Goal: Information Seeking & Learning: Find specific fact

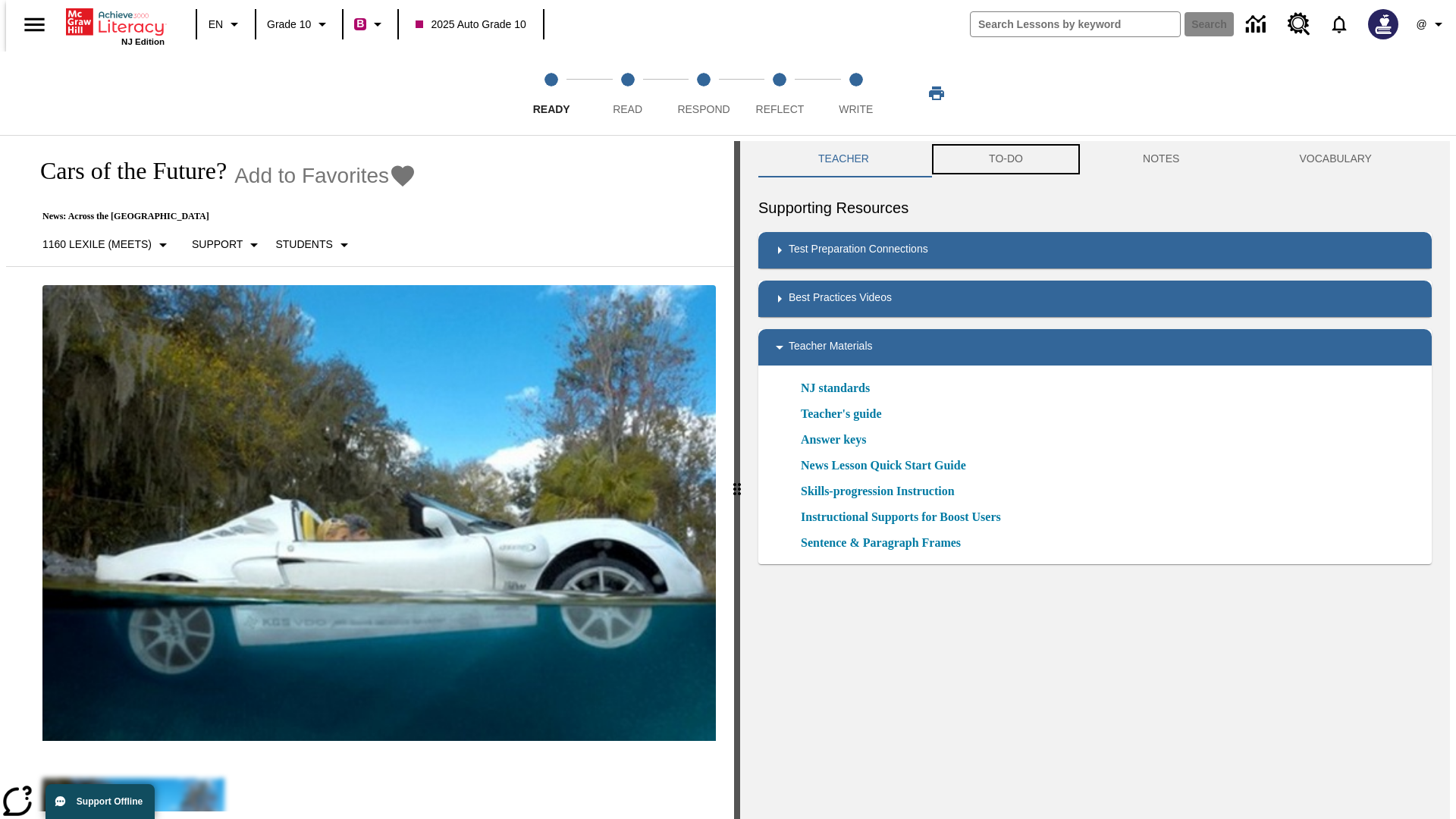
click at [1005, 159] on button "TO-DO" at bounding box center [1006, 160] width 154 height 37
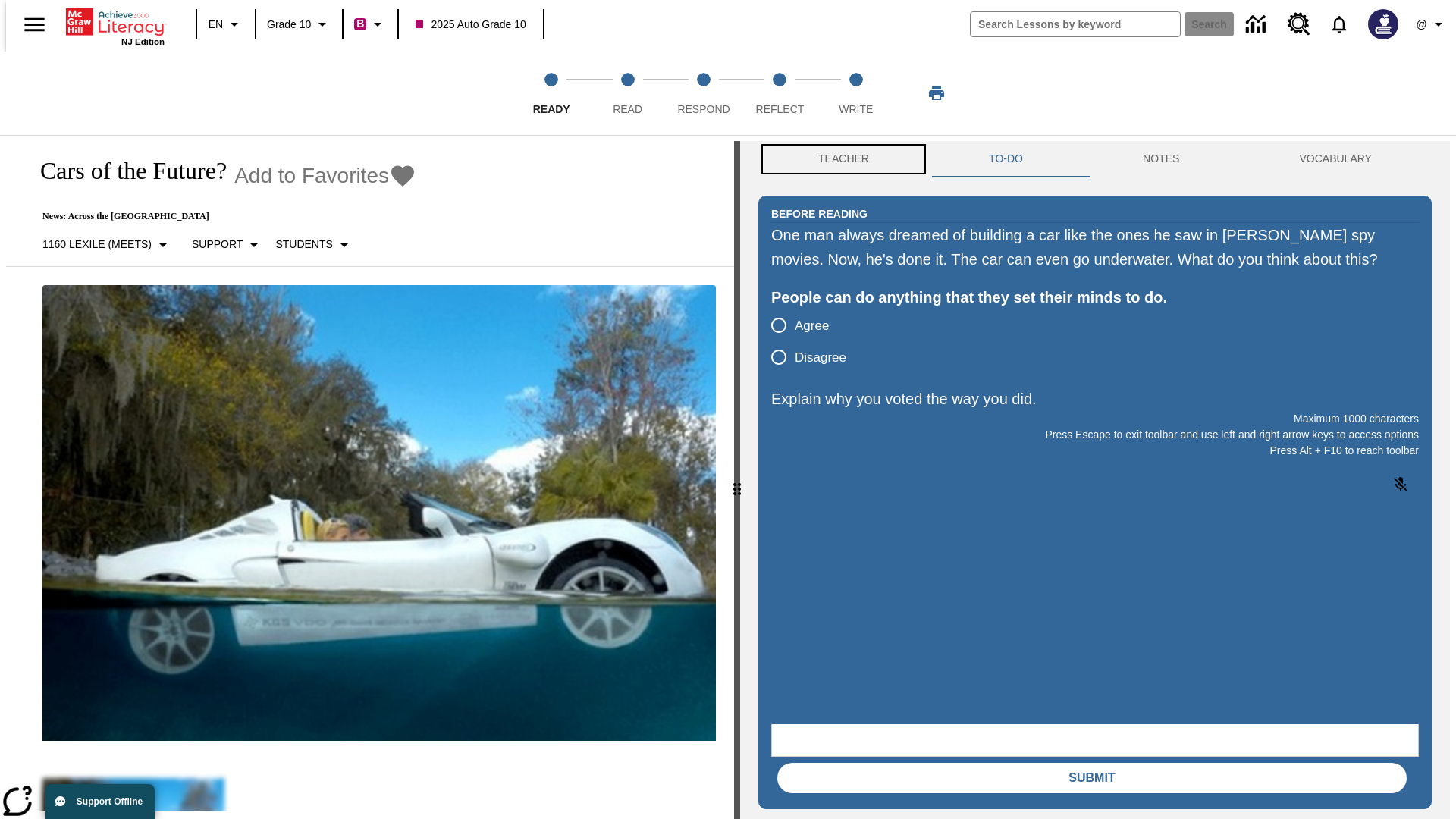
scroll to position [1, 0]
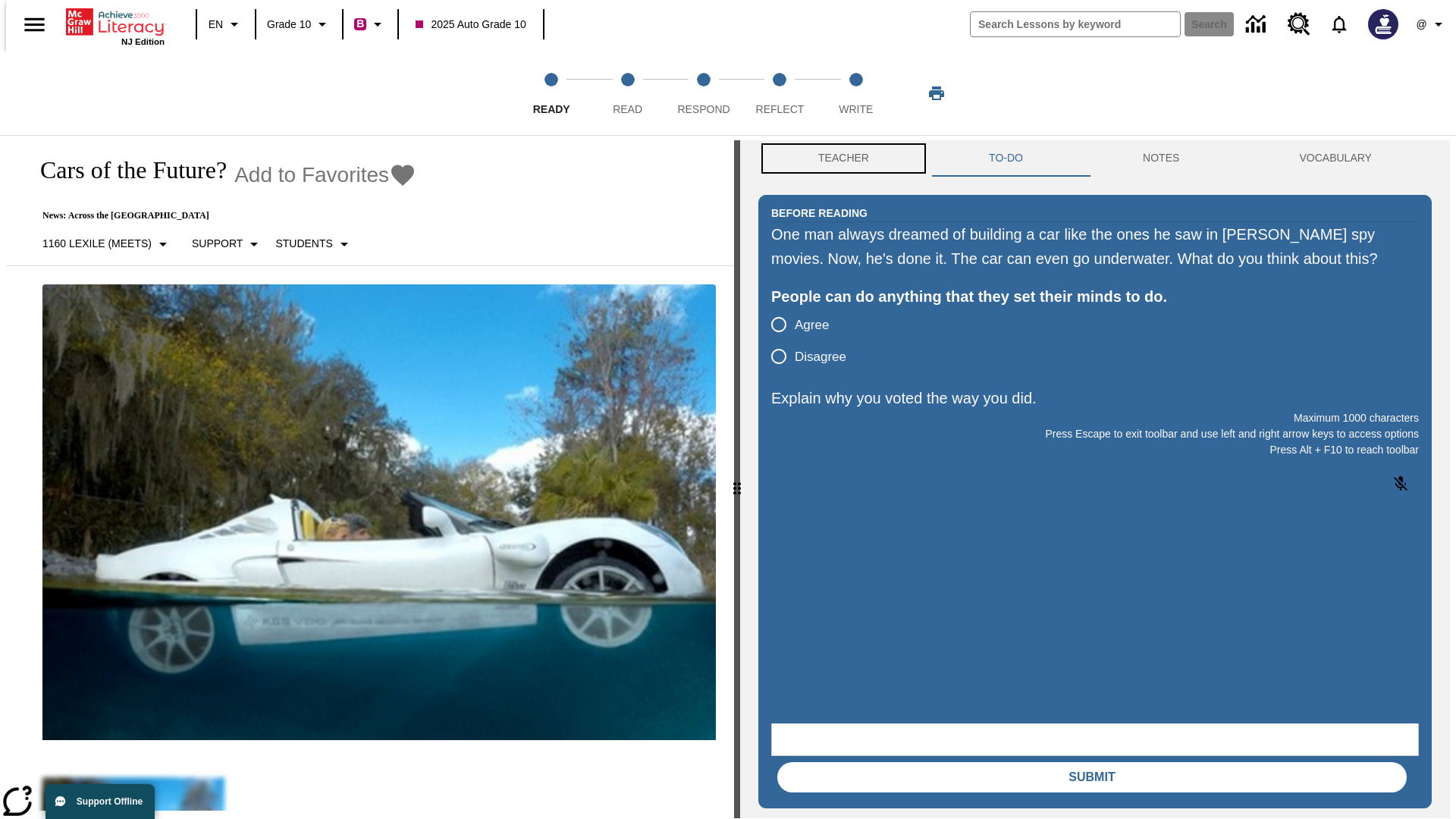
click at [838, 159] on button "Teacher" at bounding box center [843, 159] width 170 height 37
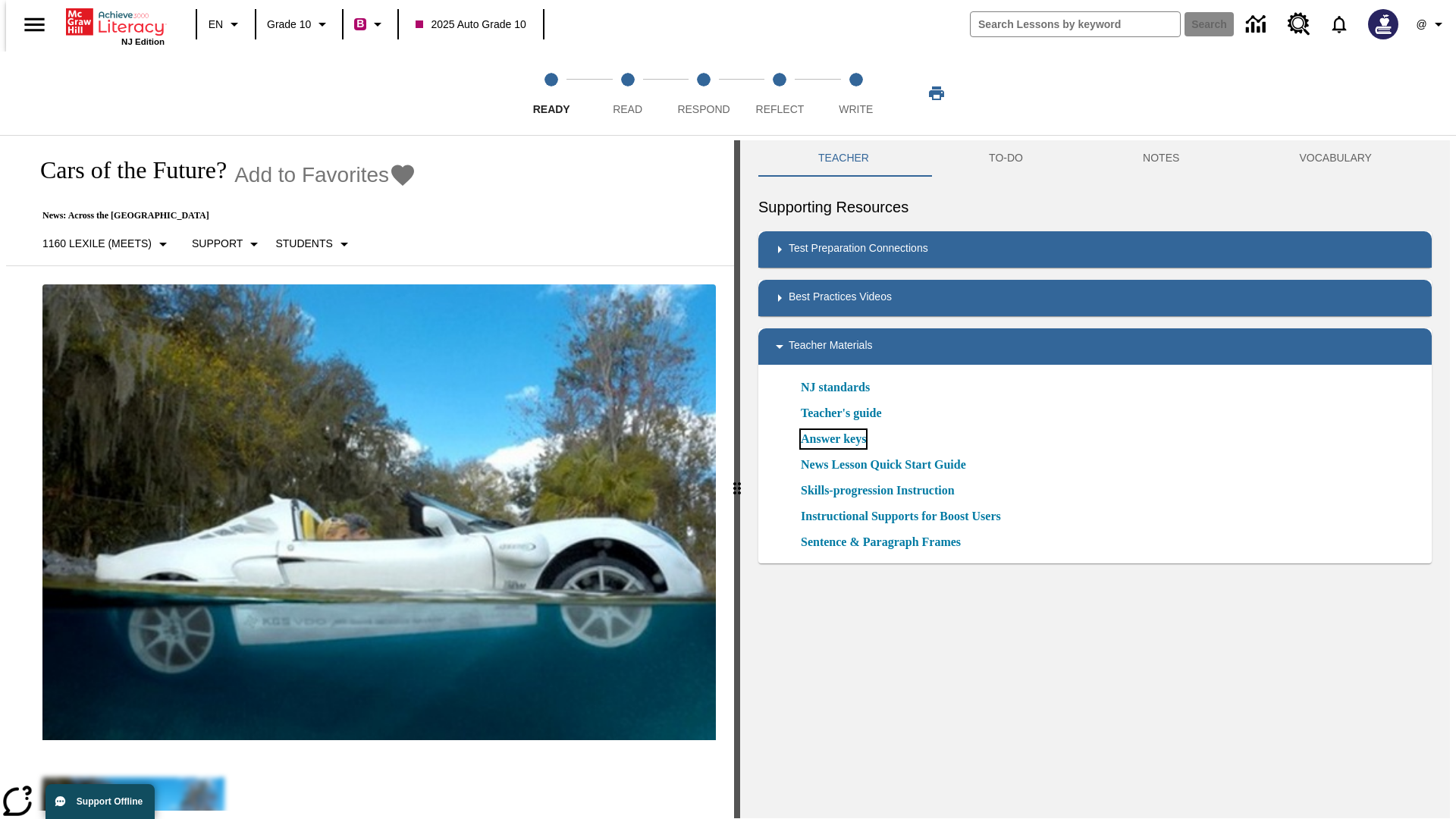
click at [833, 439] on link "Answer keys" at bounding box center [833, 438] width 66 height 18
click at [627, 93] on span "Read" at bounding box center [628, 102] width 30 height 27
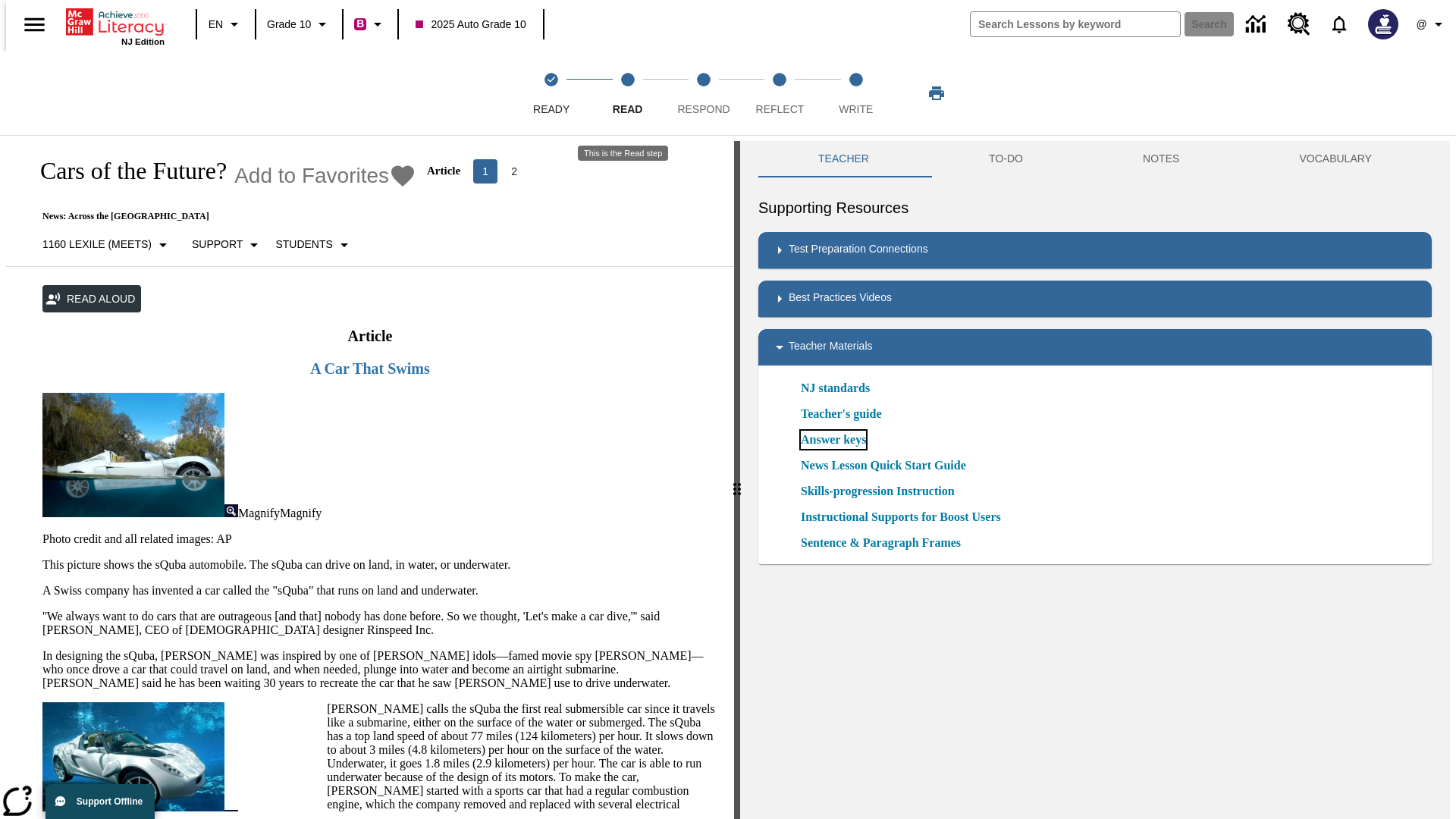
click at [833, 440] on link "Answer keys" at bounding box center [833, 439] width 66 height 18
click at [704, 93] on span "Respond" at bounding box center [703, 102] width 52 height 27
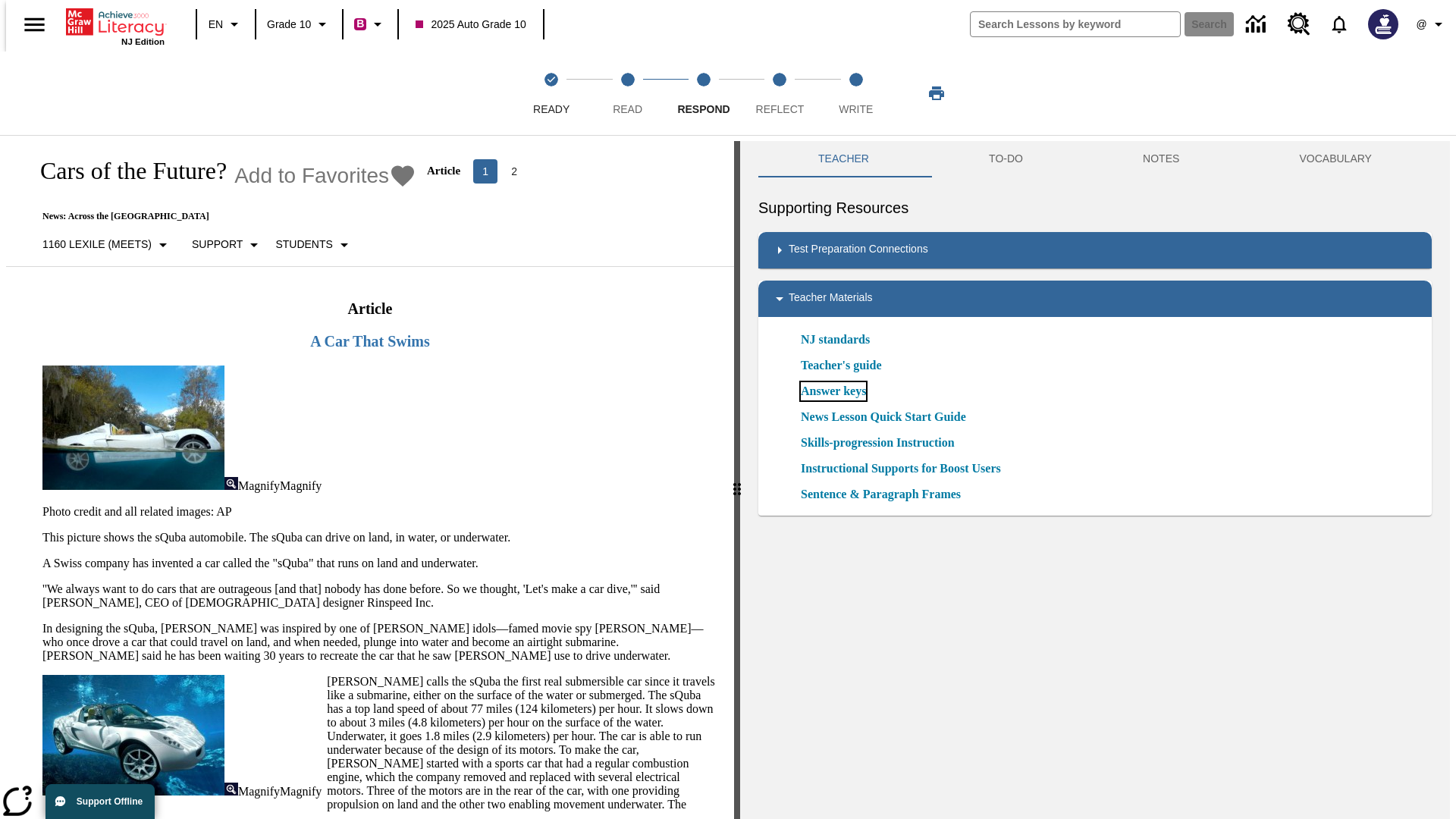
click at [833, 391] on link "Answer keys" at bounding box center [833, 391] width 66 height 18
click at [780, 93] on span "Reflect" at bounding box center [781, 102] width 49 height 27
click at [833, 391] on link "Answer keys" at bounding box center [833, 391] width 66 height 18
